Goal: Check status: Check status

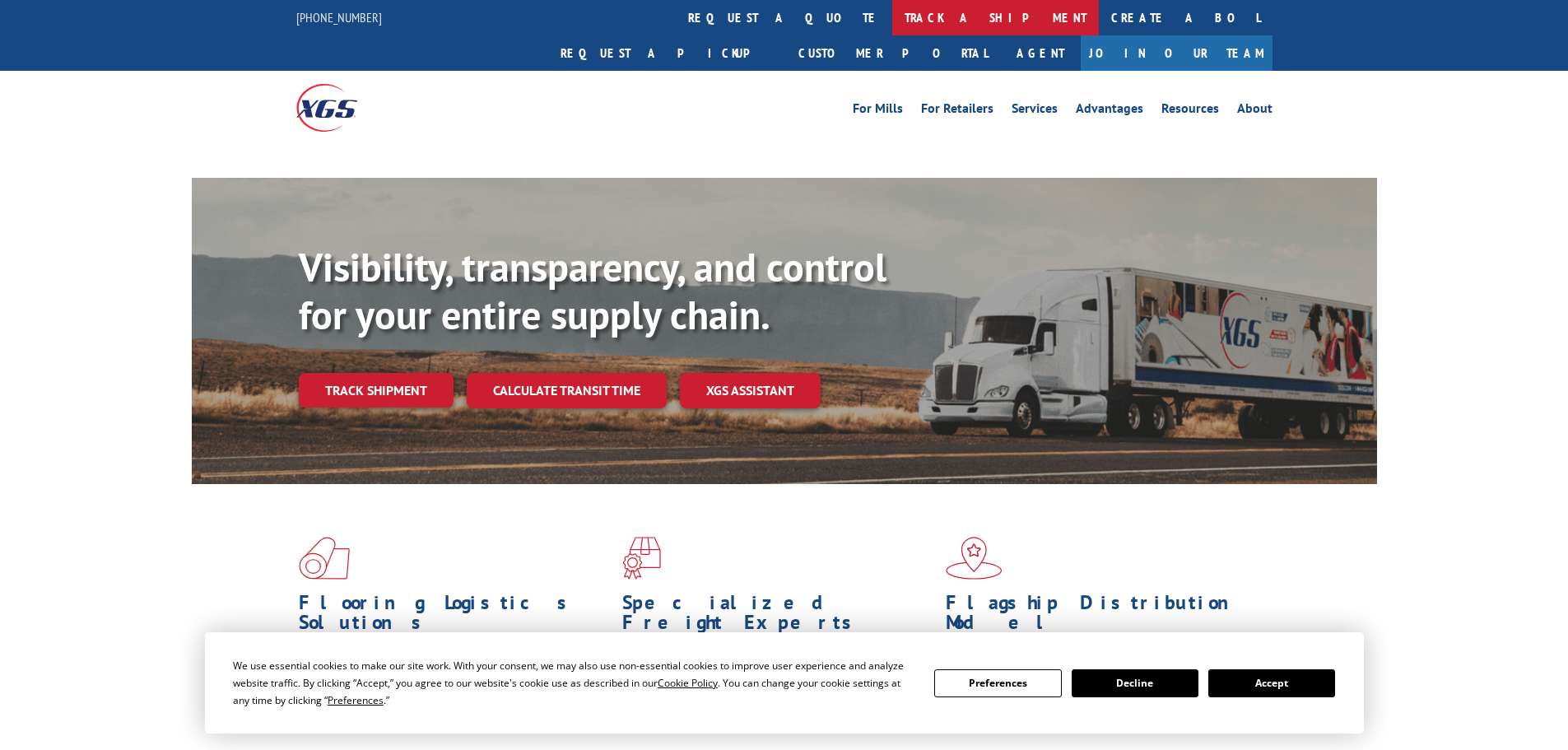
click at [892, 7] on link "track a shipment" at bounding box center [996, 18] width 207 height 35
click at [892, 17] on link "track a shipment" at bounding box center [996, 18] width 207 height 35
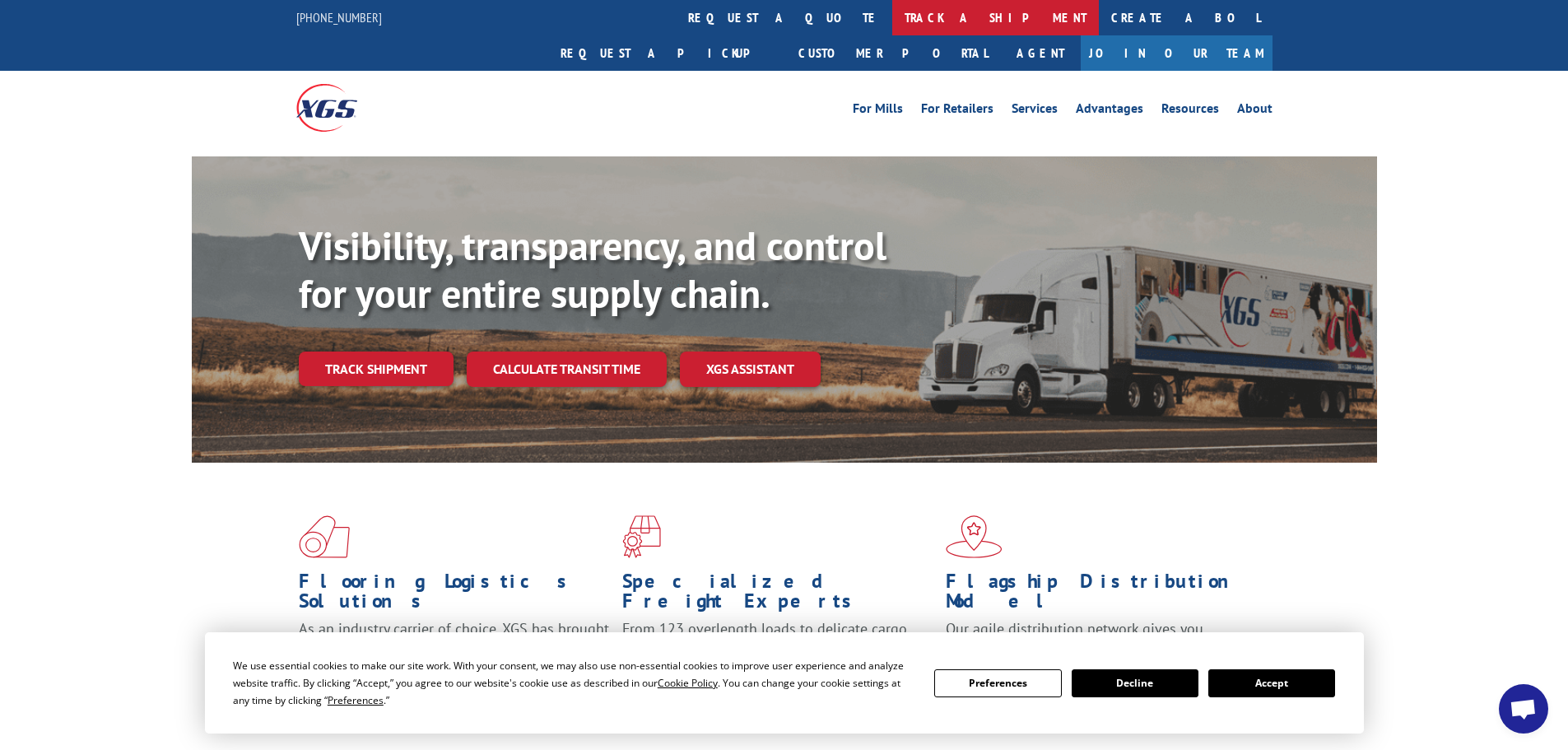
click at [892, 18] on link "track a shipment" at bounding box center [996, 18] width 207 height 35
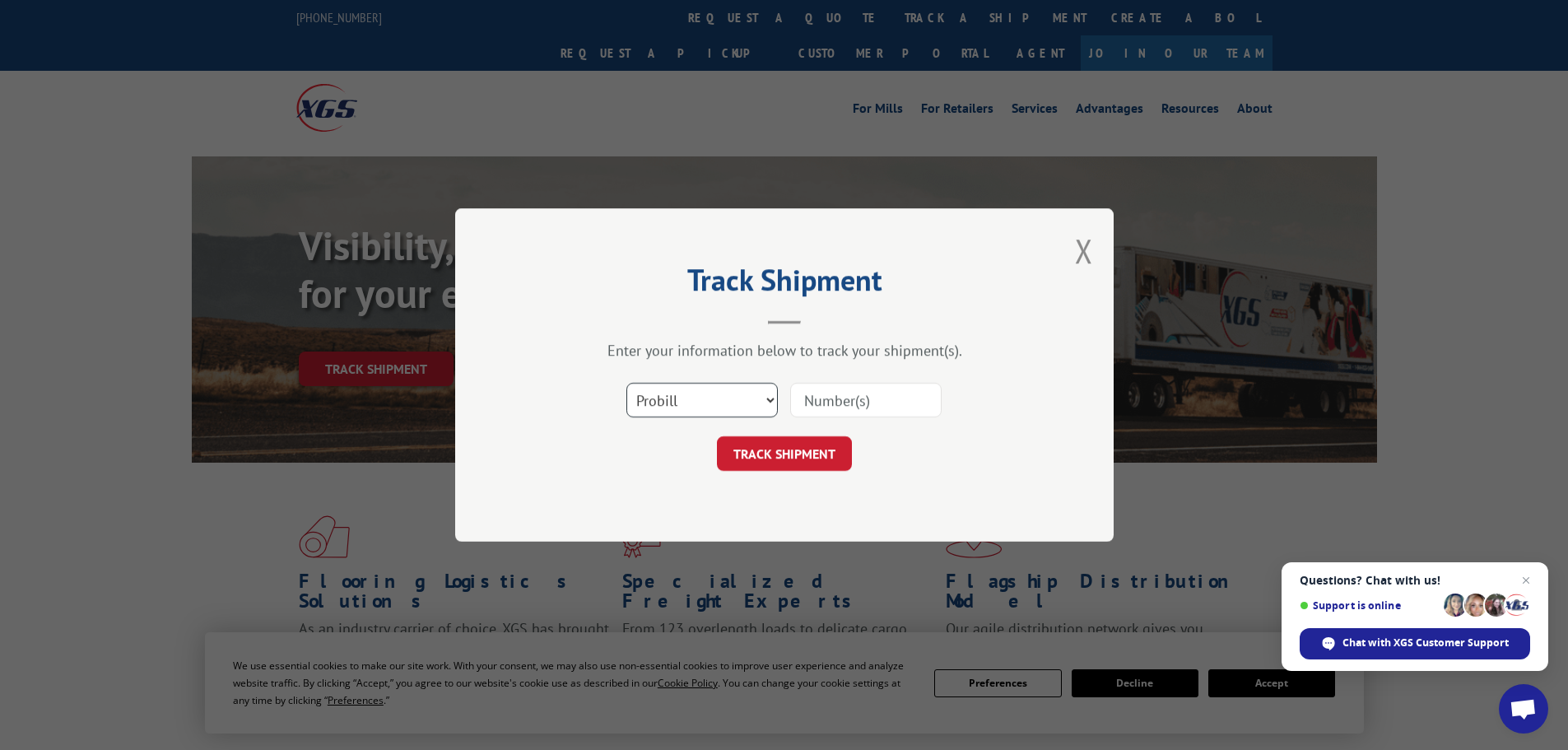
click at [676, 405] on select "Select category... Probill BOL PO" at bounding box center [702, 400] width 151 height 34
click at [627, 383] on select "Select category... Probill BOL PO" at bounding box center [702, 400] width 151 height 34
click at [666, 407] on select "Select category... Probill BOL PO" at bounding box center [702, 400] width 151 height 34
select select "po"
click at [627, 383] on select "Select category... Probill BOL PO" at bounding box center [702, 400] width 151 height 34
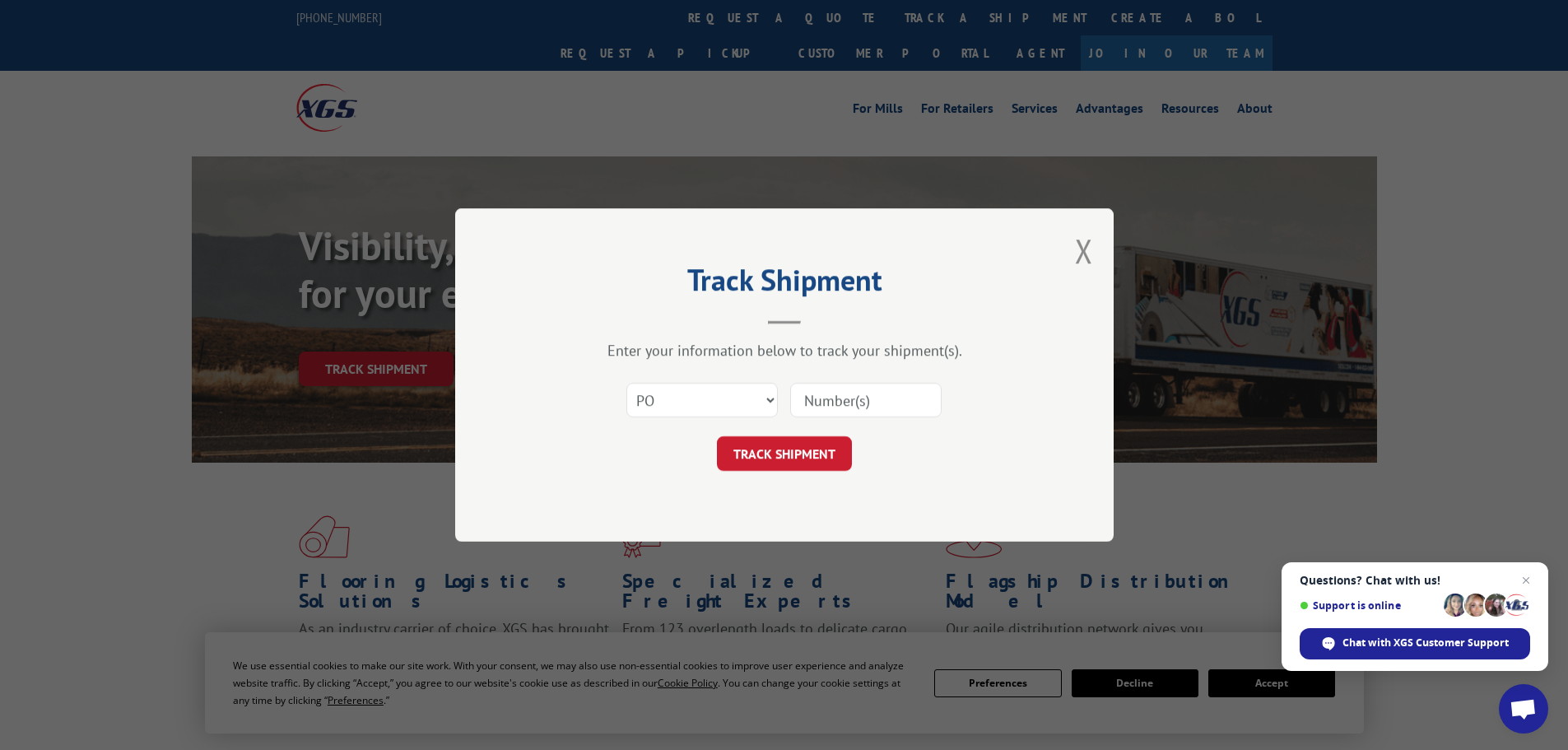
click at [847, 406] on input at bounding box center [866, 400] width 151 height 34
paste input "15519638"
type input "15519638"
click at [781, 455] on button "TRACK SHIPMENT" at bounding box center [784, 453] width 135 height 34
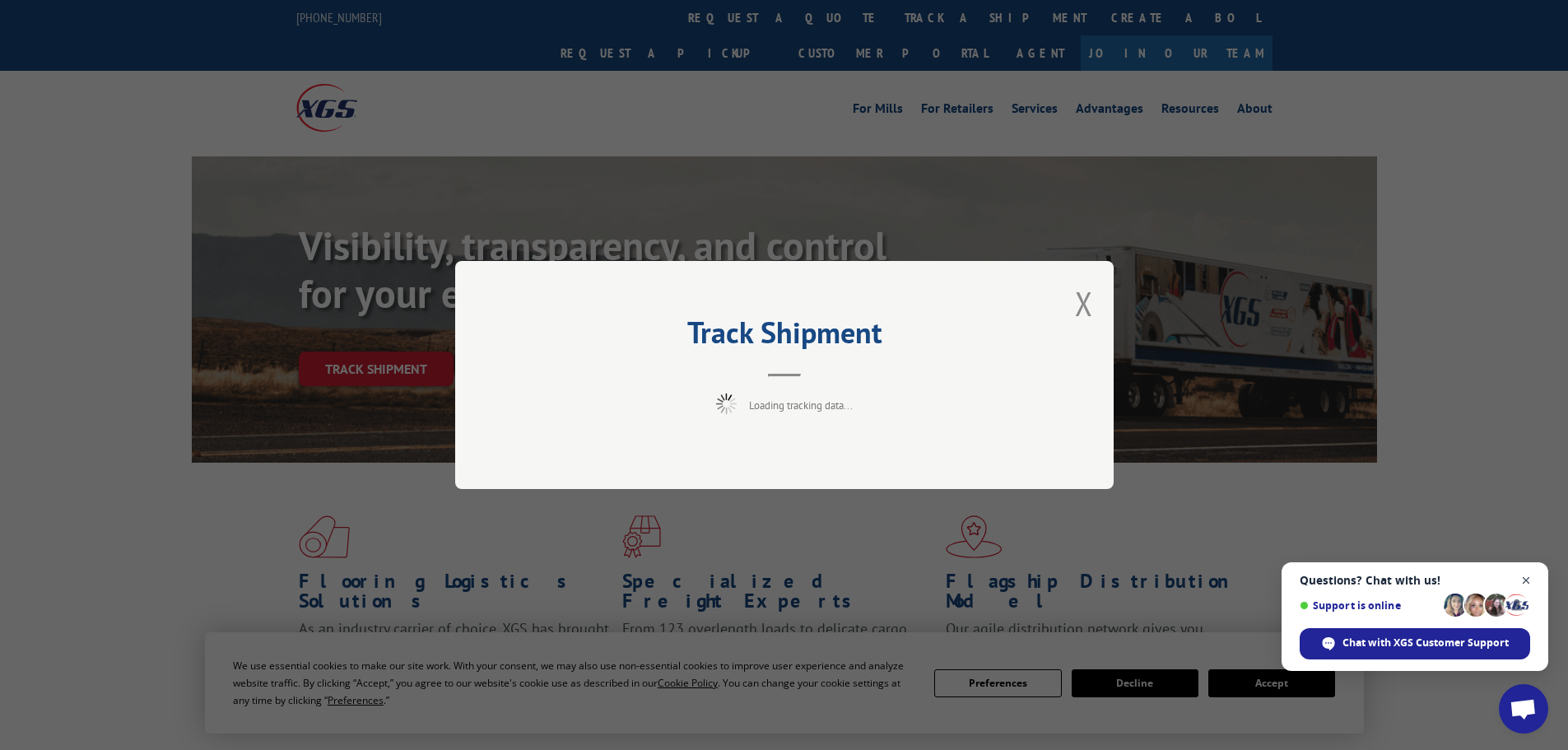
click at [1529, 578] on span "Close chat" at bounding box center [1527, 580] width 20 height 20
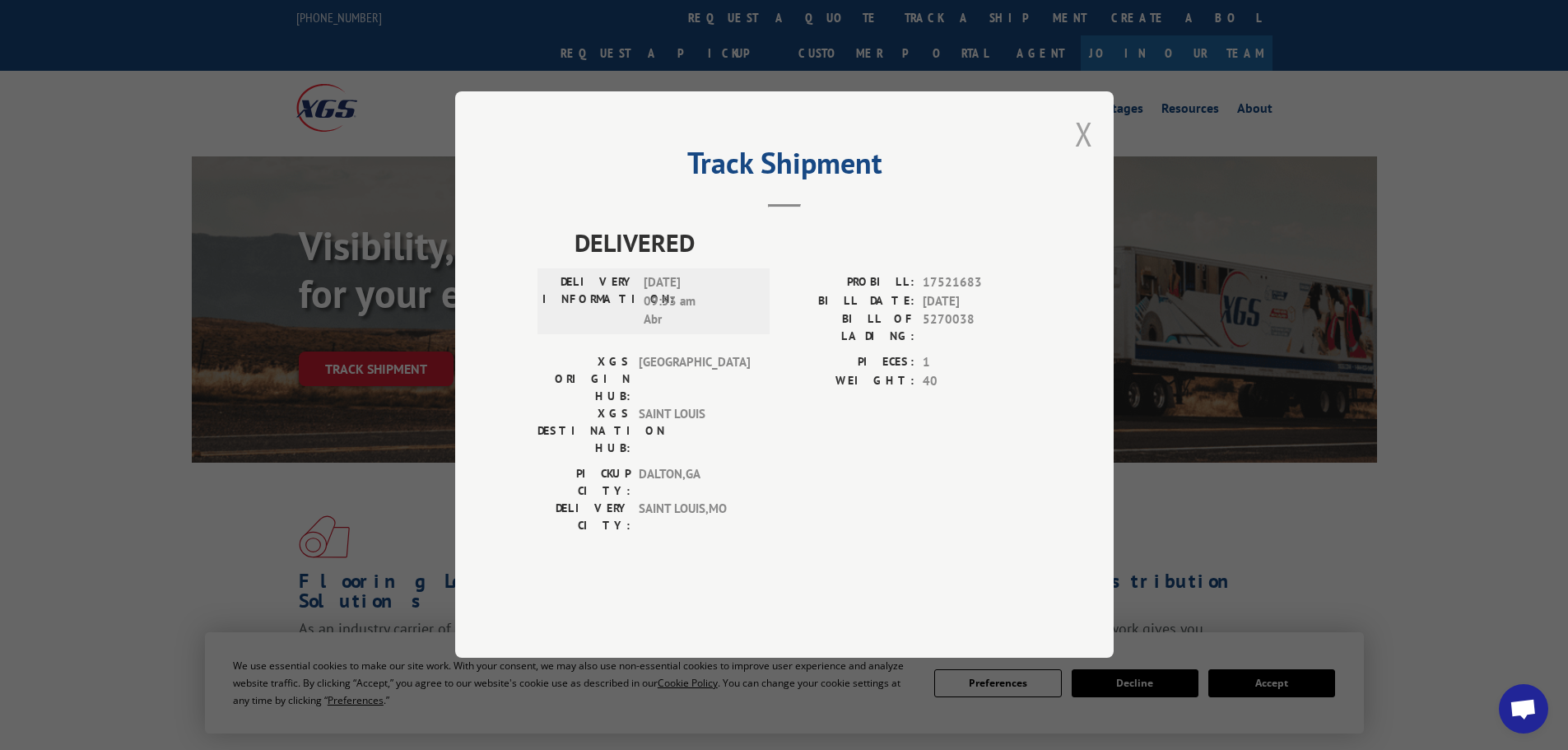
click at [1092, 155] on button "Close modal" at bounding box center [1085, 134] width 18 height 44
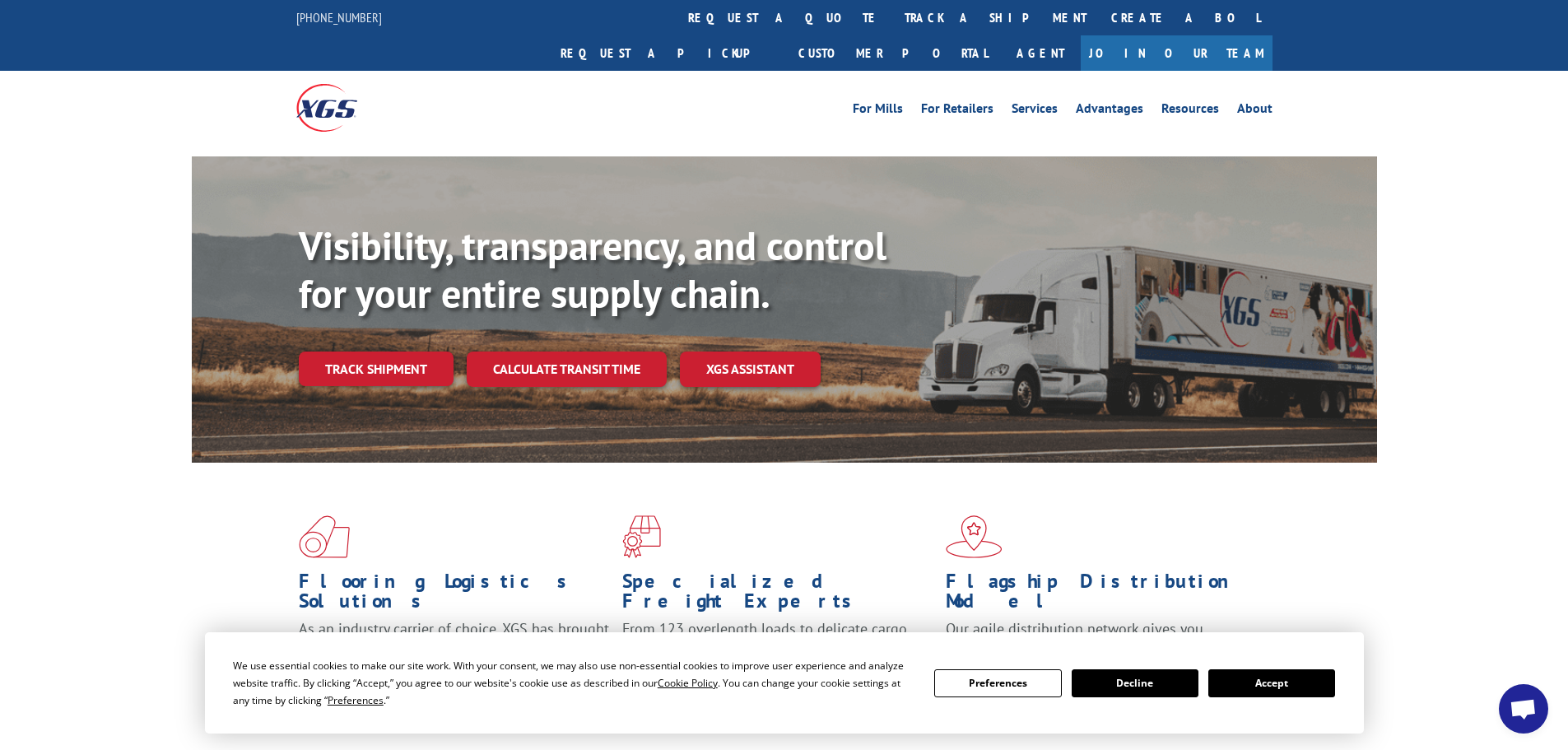
click at [1247, 686] on button "Accept" at bounding box center [1271, 683] width 127 height 28
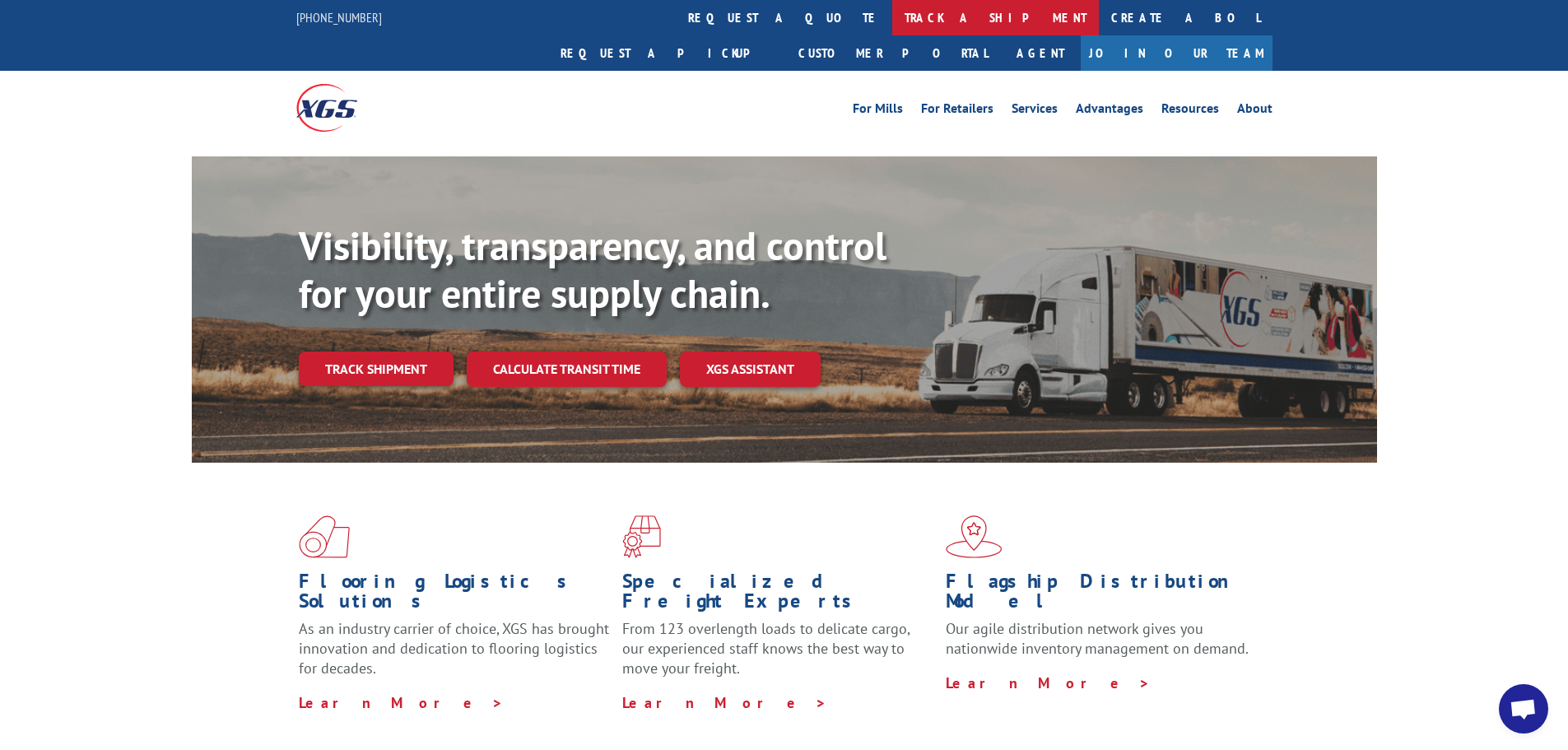
click at [892, 14] on link "track a shipment" at bounding box center [996, 18] width 207 height 35
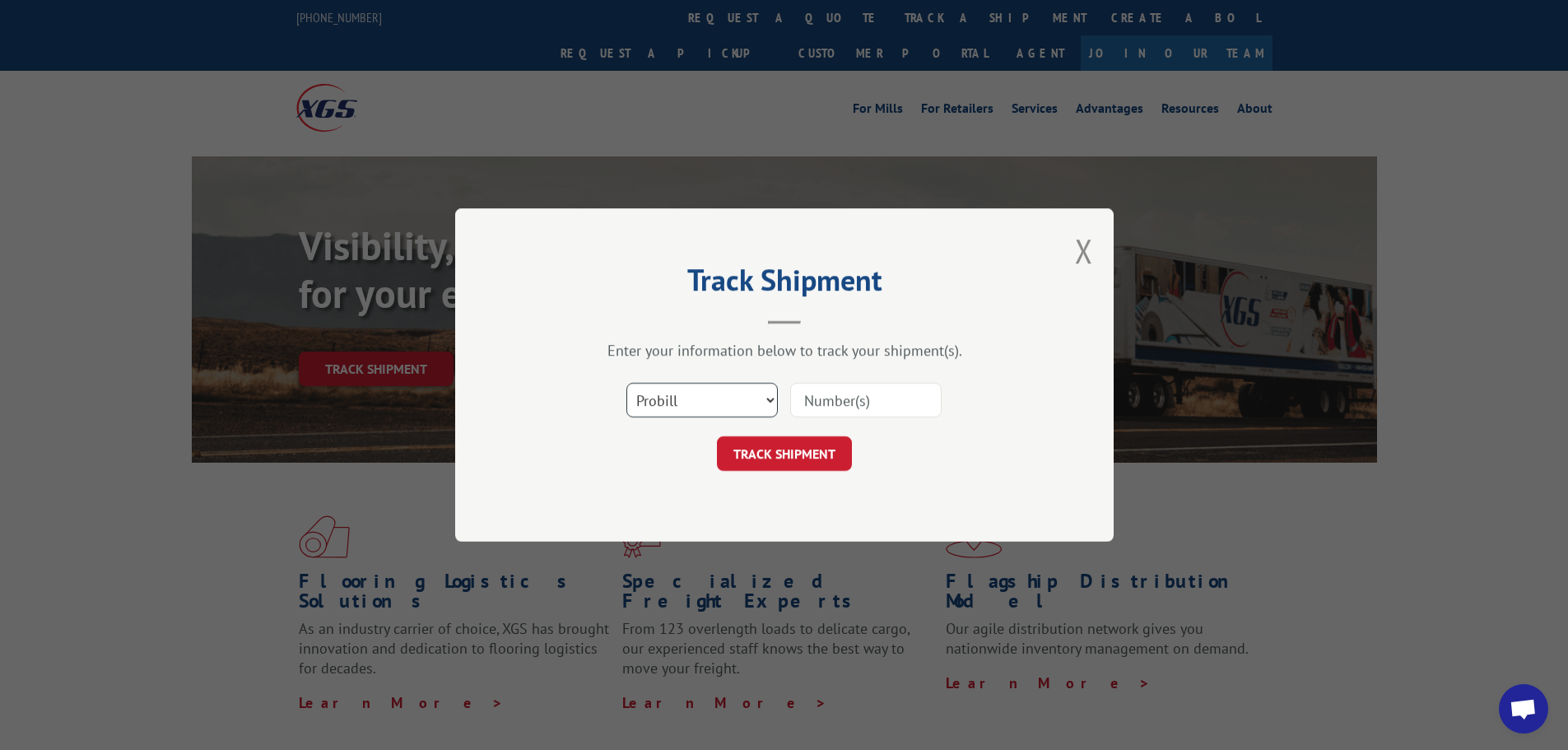
click at [692, 395] on select "Select category... Probill BOL PO" at bounding box center [702, 400] width 151 height 34
select select "po"
click at [627, 383] on select "Select category... Probill BOL PO" at bounding box center [702, 400] width 151 height 34
click at [852, 386] on input at bounding box center [866, 400] width 151 height 34
paste input "15519637"
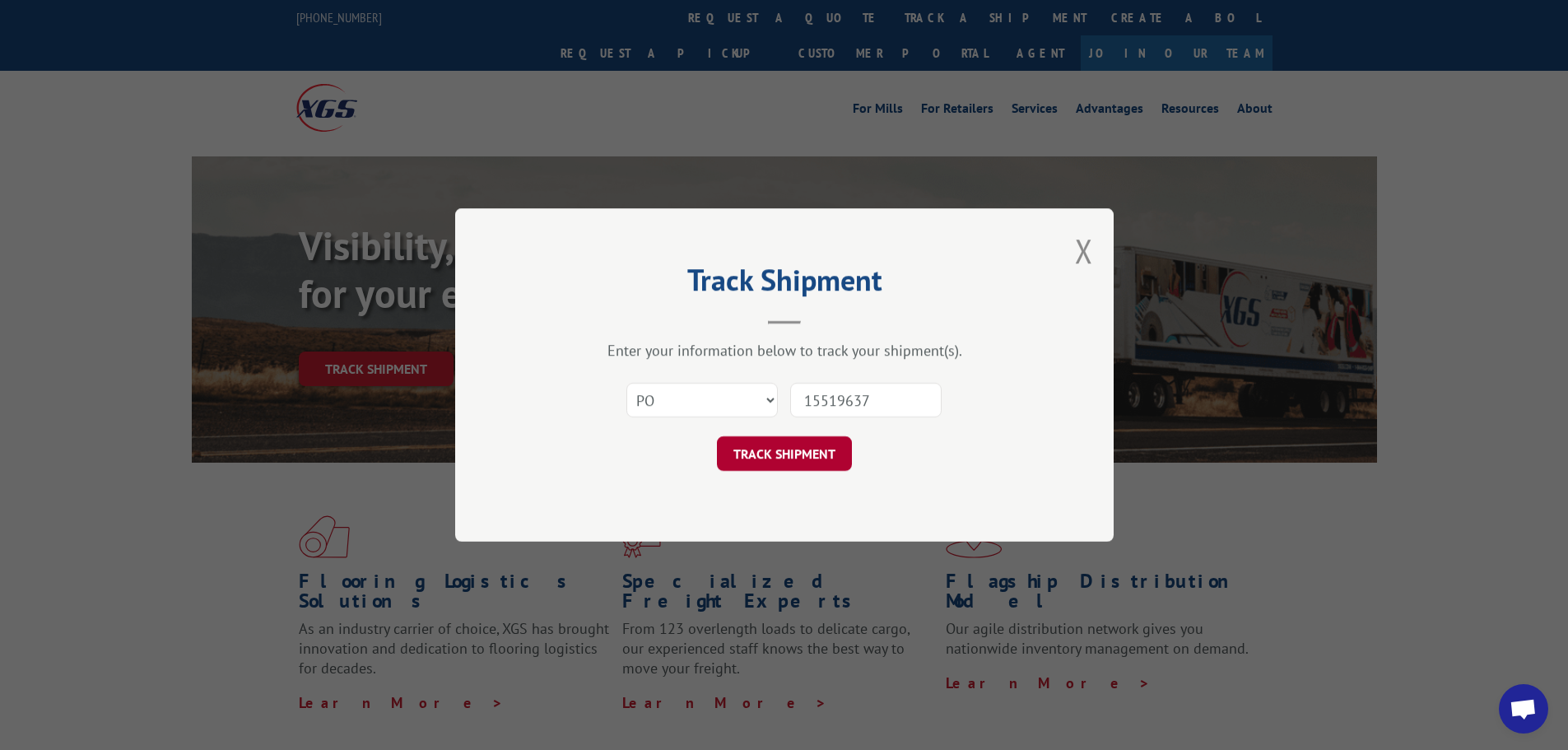
type input "15519637"
click at [775, 447] on button "TRACK SHIPMENT" at bounding box center [784, 453] width 135 height 34
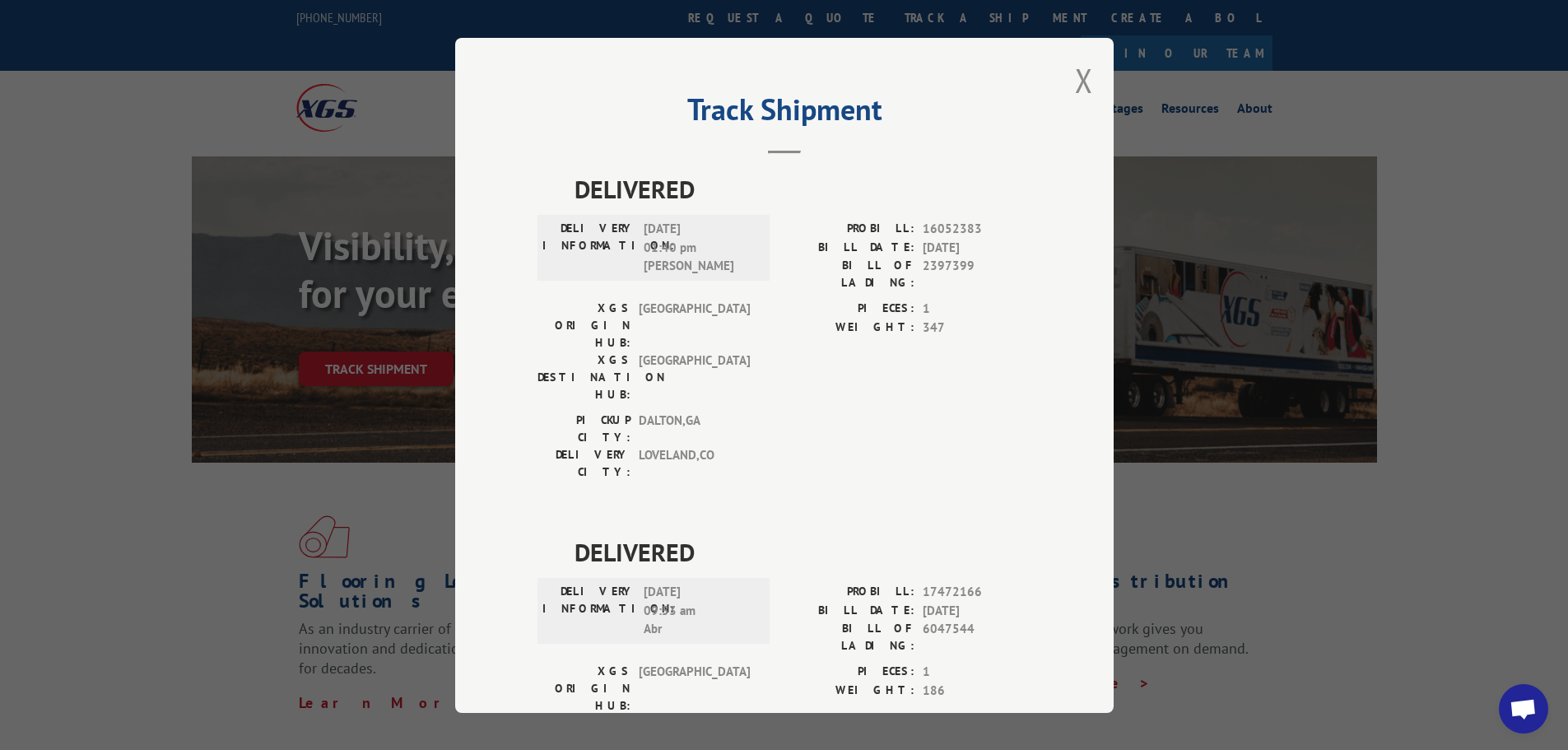
click at [1076, 85] on button "Close modal" at bounding box center [1085, 81] width 18 height 44
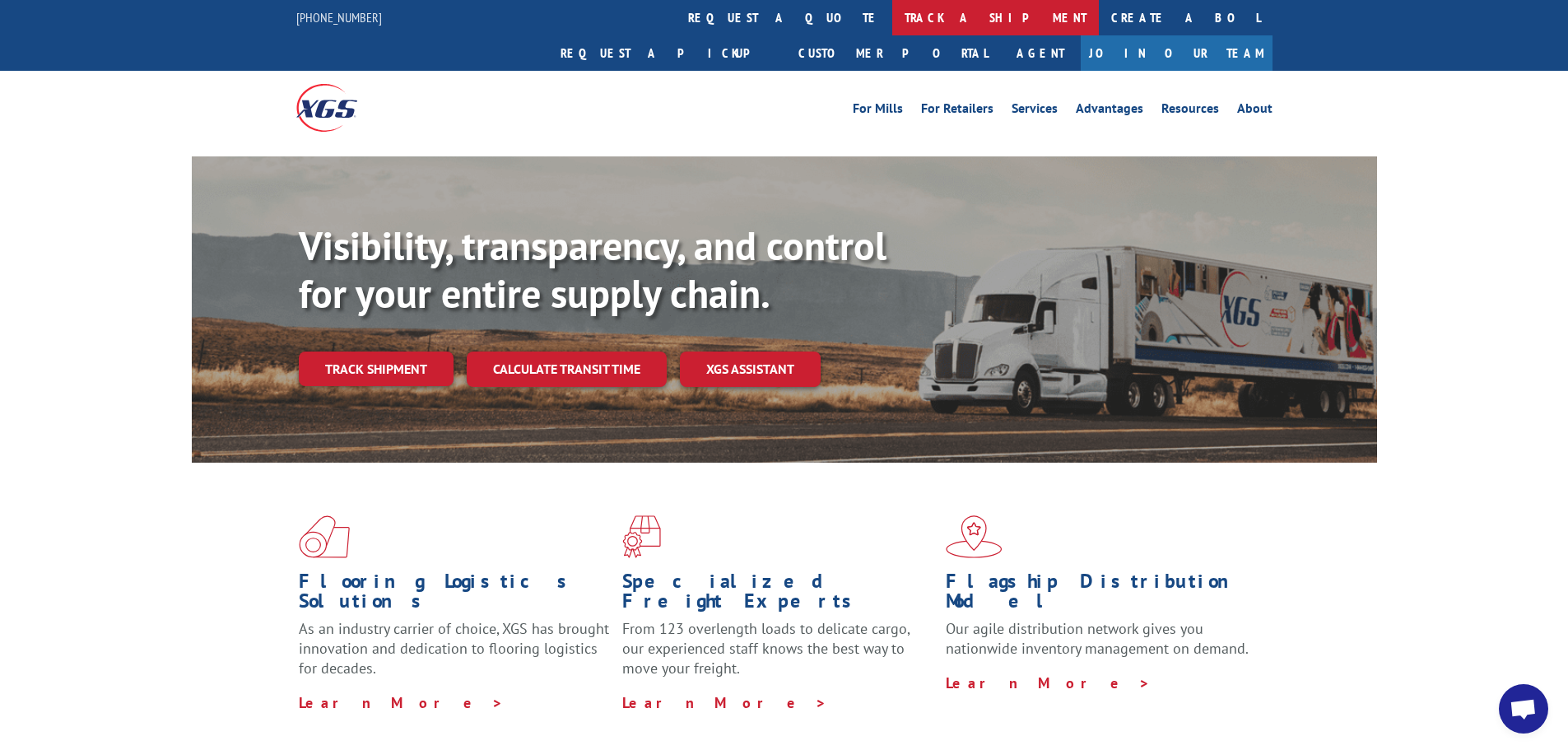
click at [892, 11] on link "track a shipment" at bounding box center [996, 18] width 207 height 35
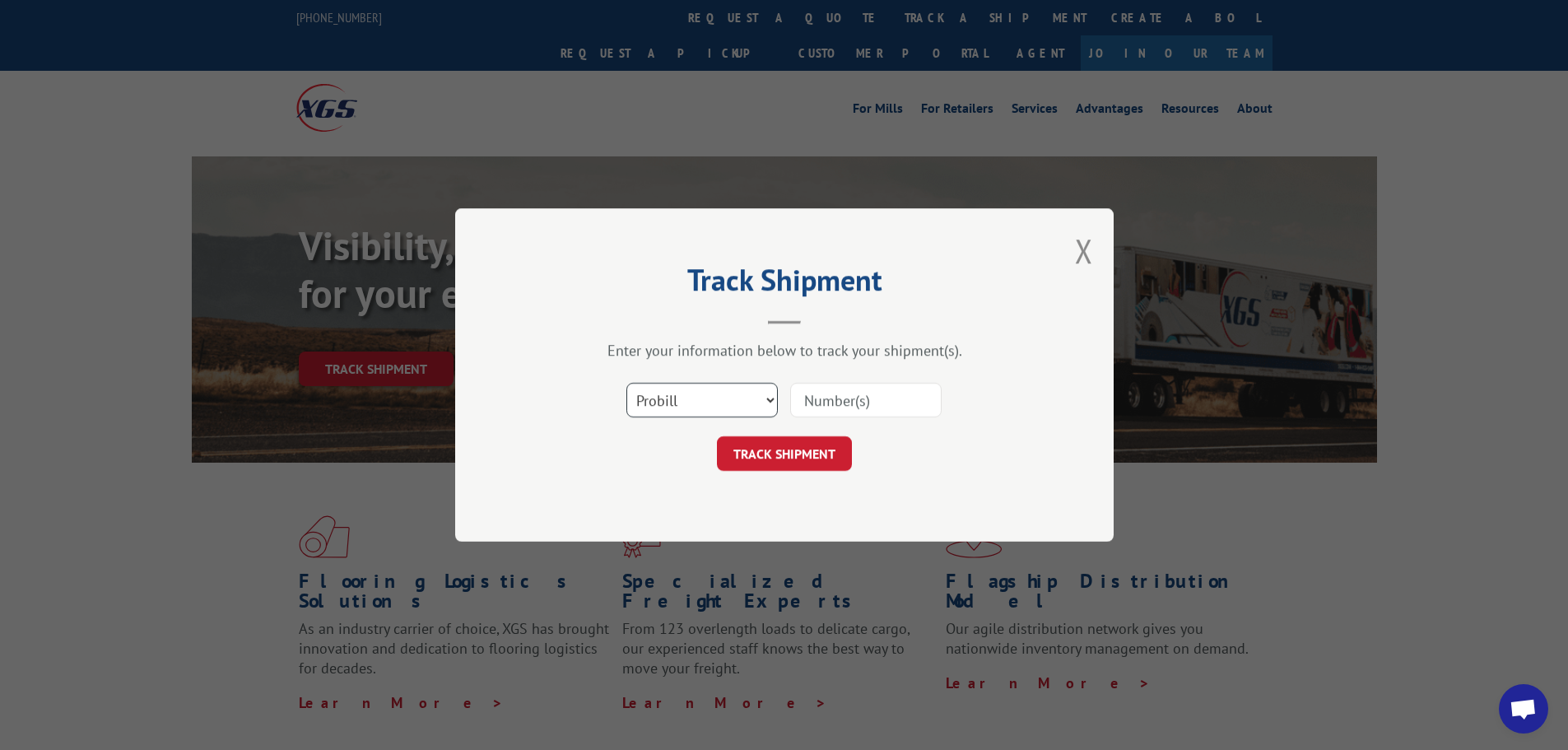
click at [688, 406] on select "Select category... Probill BOL PO" at bounding box center [702, 400] width 151 height 34
select select "po"
click at [627, 383] on select "Select category... Probill BOL PO" at bounding box center [702, 400] width 151 height 34
click at [840, 401] on input at bounding box center [866, 400] width 151 height 34
paste input "15519754"
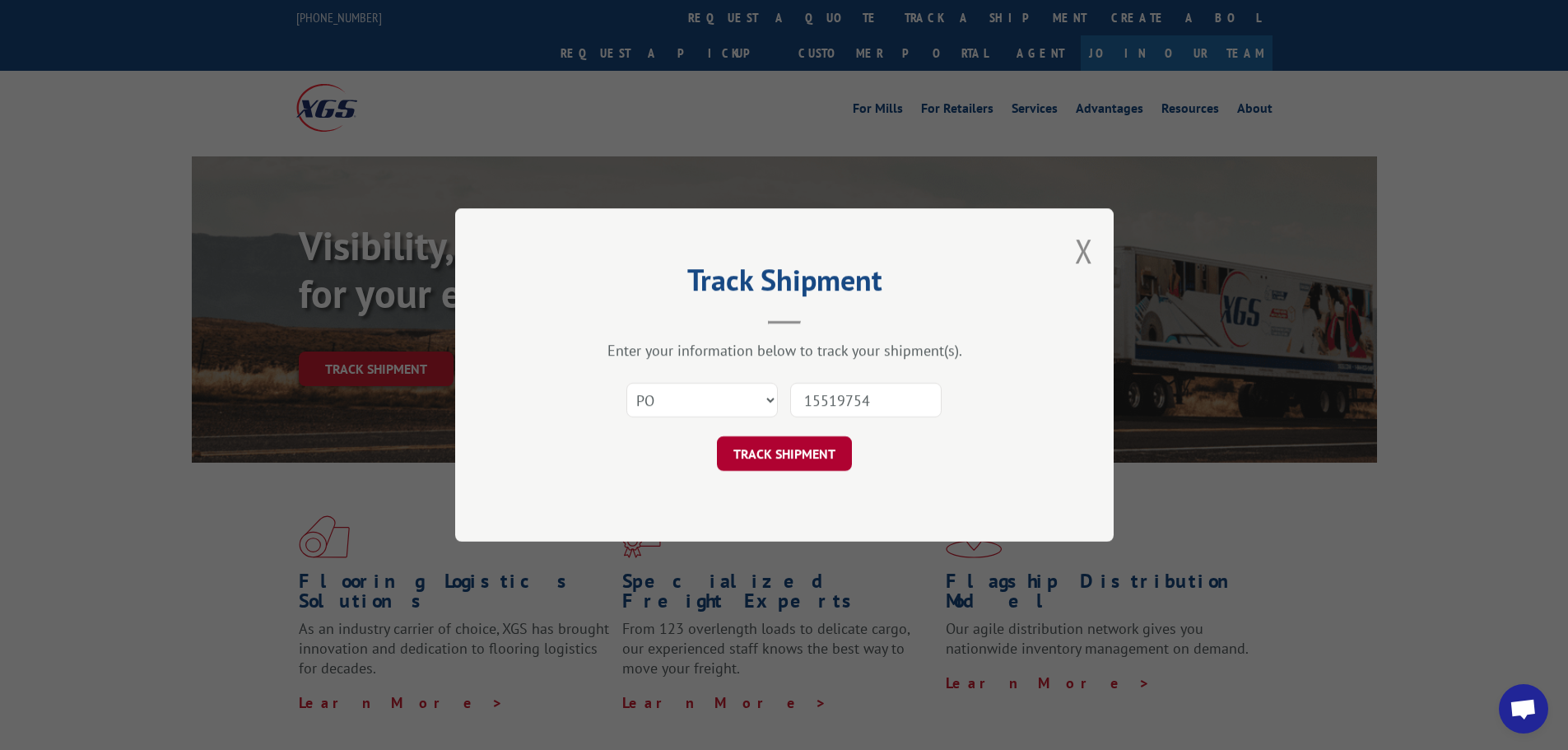
type input "15519754"
click at [801, 444] on button "TRACK SHIPMENT" at bounding box center [784, 453] width 135 height 34
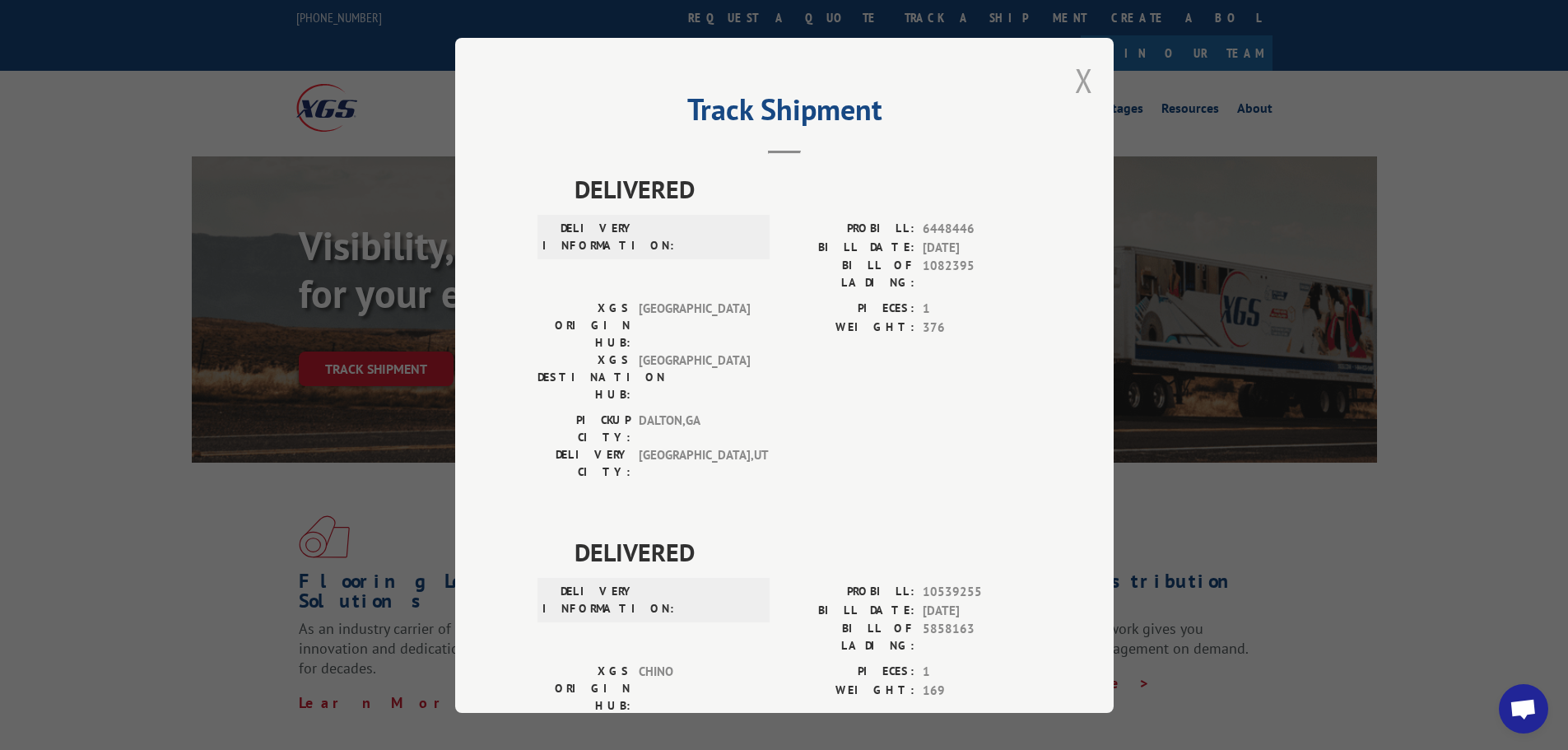
click at [1084, 80] on button "Close modal" at bounding box center [1085, 81] width 18 height 44
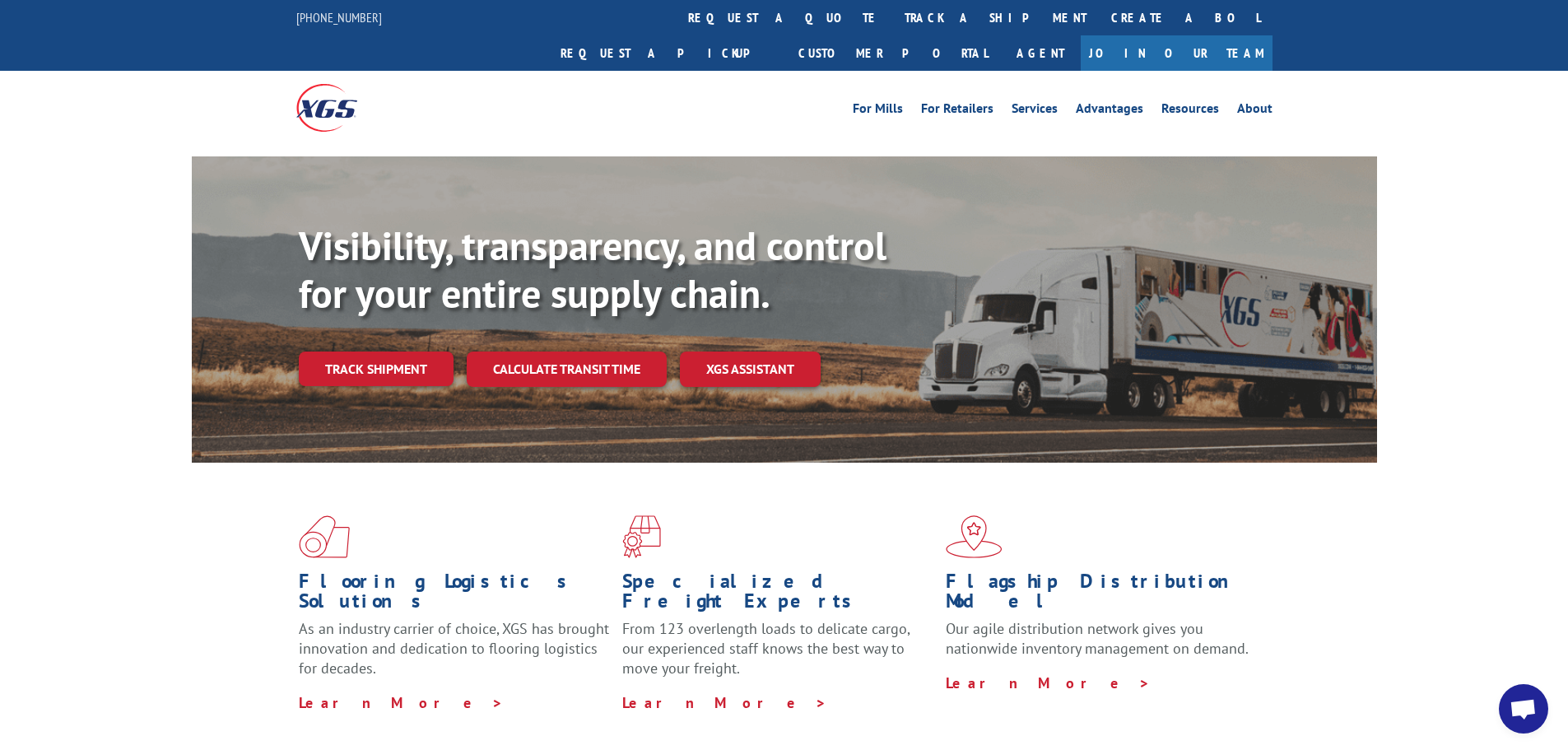
click at [892, 22] on link "track a shipment" at bounding box center [996, 18] width 207 height 35
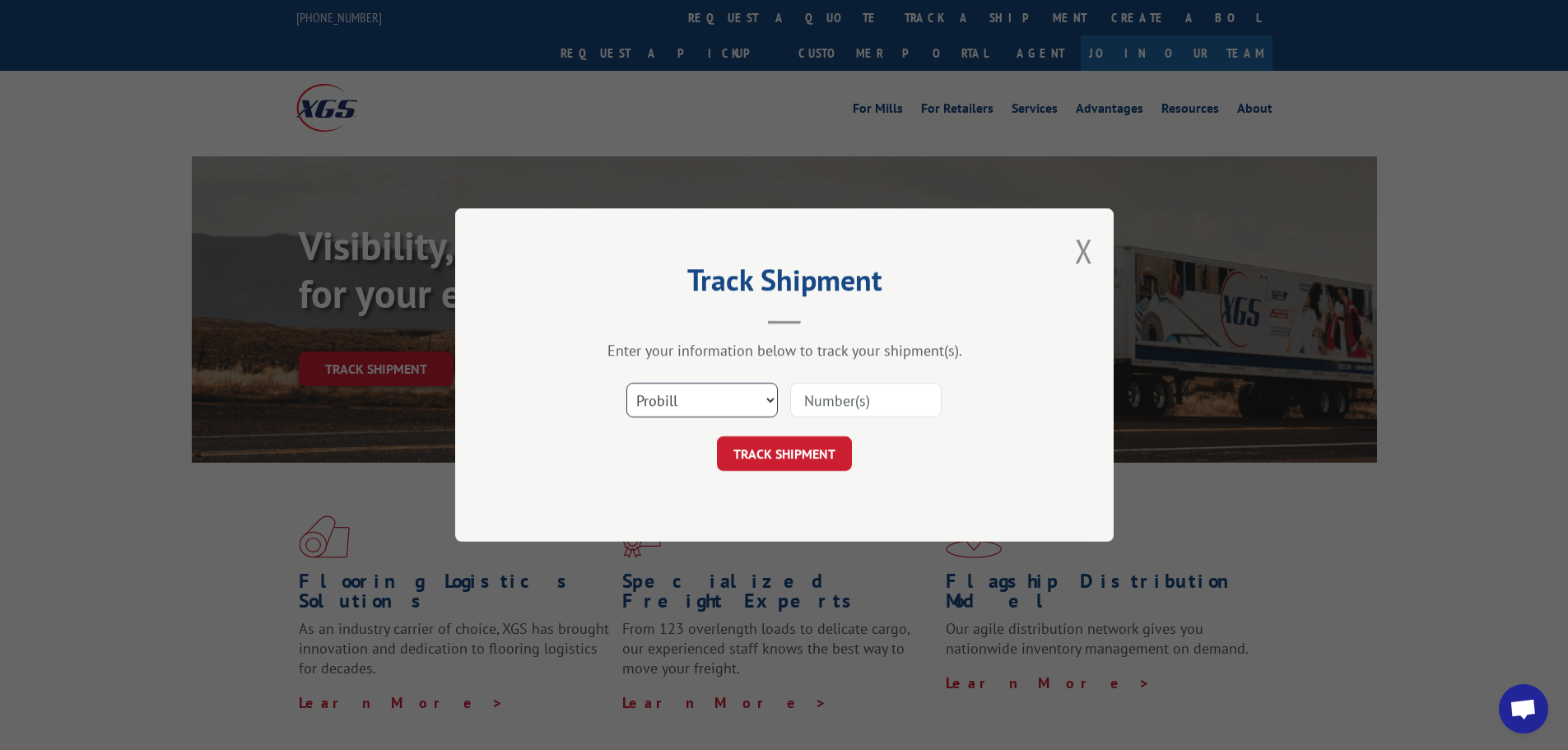
click at [745, 395] on select "Select category... Probill BOL PO" at bounding box center [702, 400] width 151 height 34
select select "po"
click at [627, 383] on select "Select category... Probill BOL PO" at bounding box center [702, 400] width 151 height 34
click at [824, 405] on input at bounding box center [866, 400] width 151 height 34
paste input "15519631"
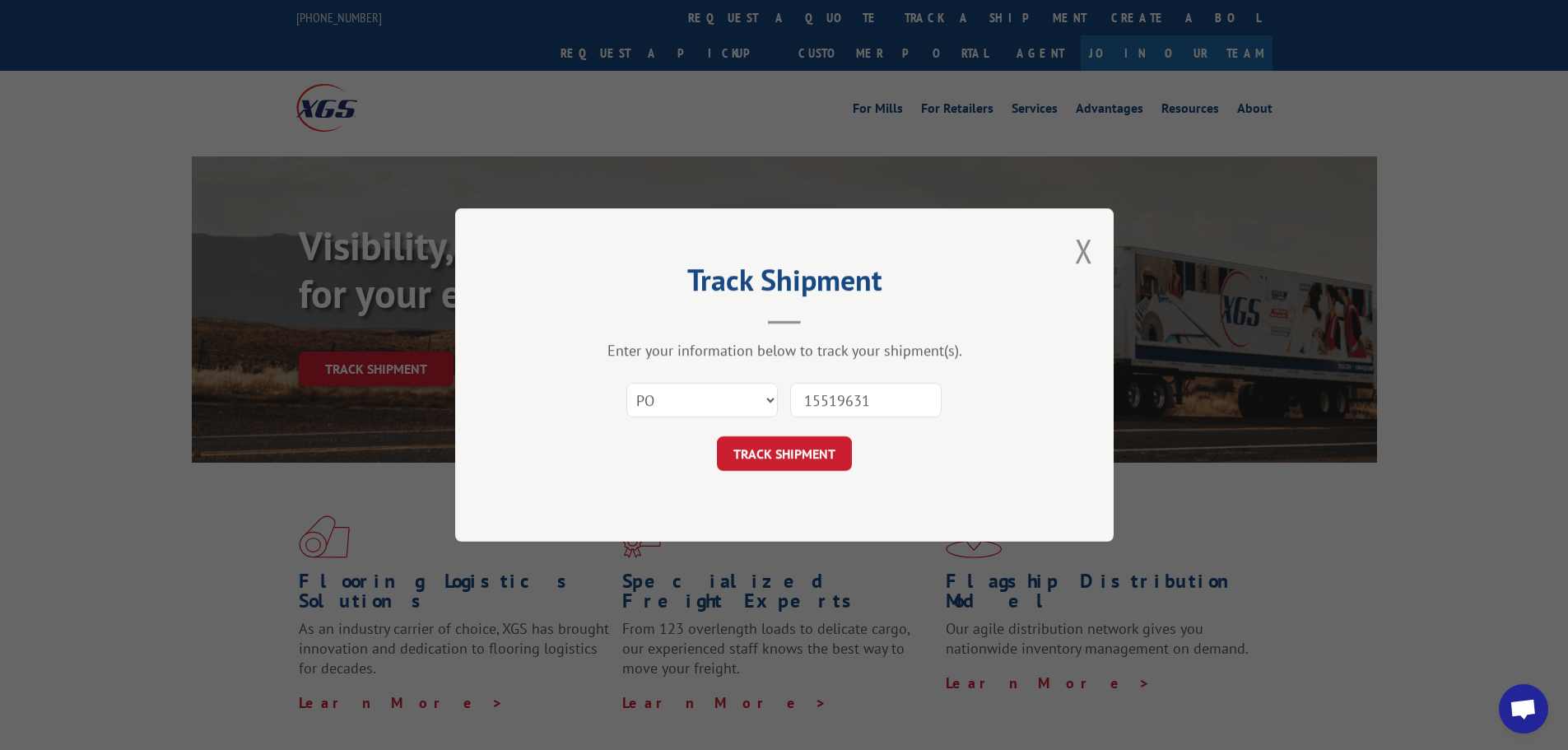
type input "15519631"
click at [819, 472] on div "Track Shipment Enter your information below to track your shipment(s). Select c…" at bounding box center [785, 375] width 659 height 333
click at [820, 465] on button "TRACK SHIPMENT" at bounding box center [784, 453] width 135 height 34
